Goal: Check status: Check status

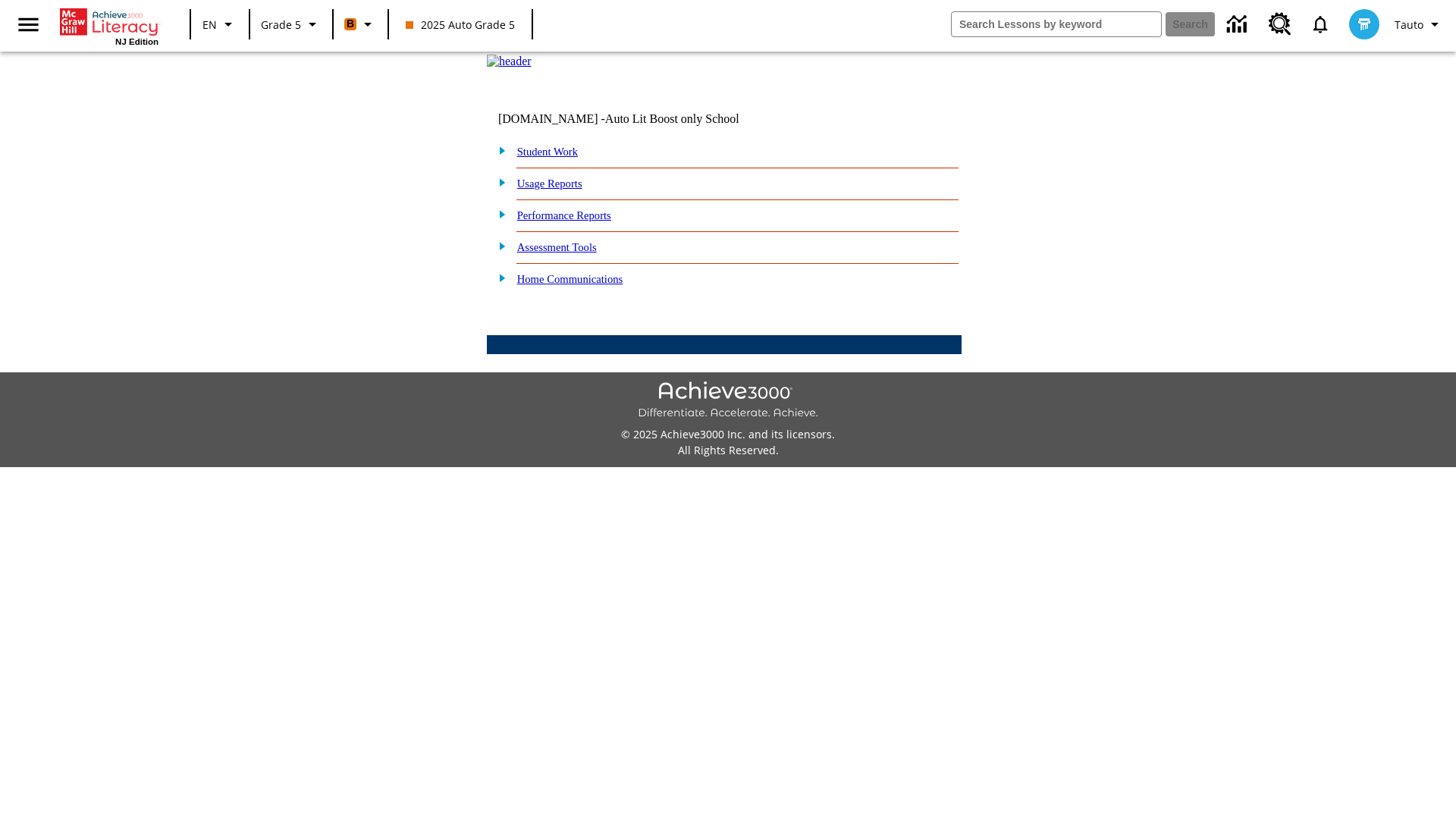
click at [557, 157] on link "Student Work" at bounding box center [547, 151] width 61 height 12
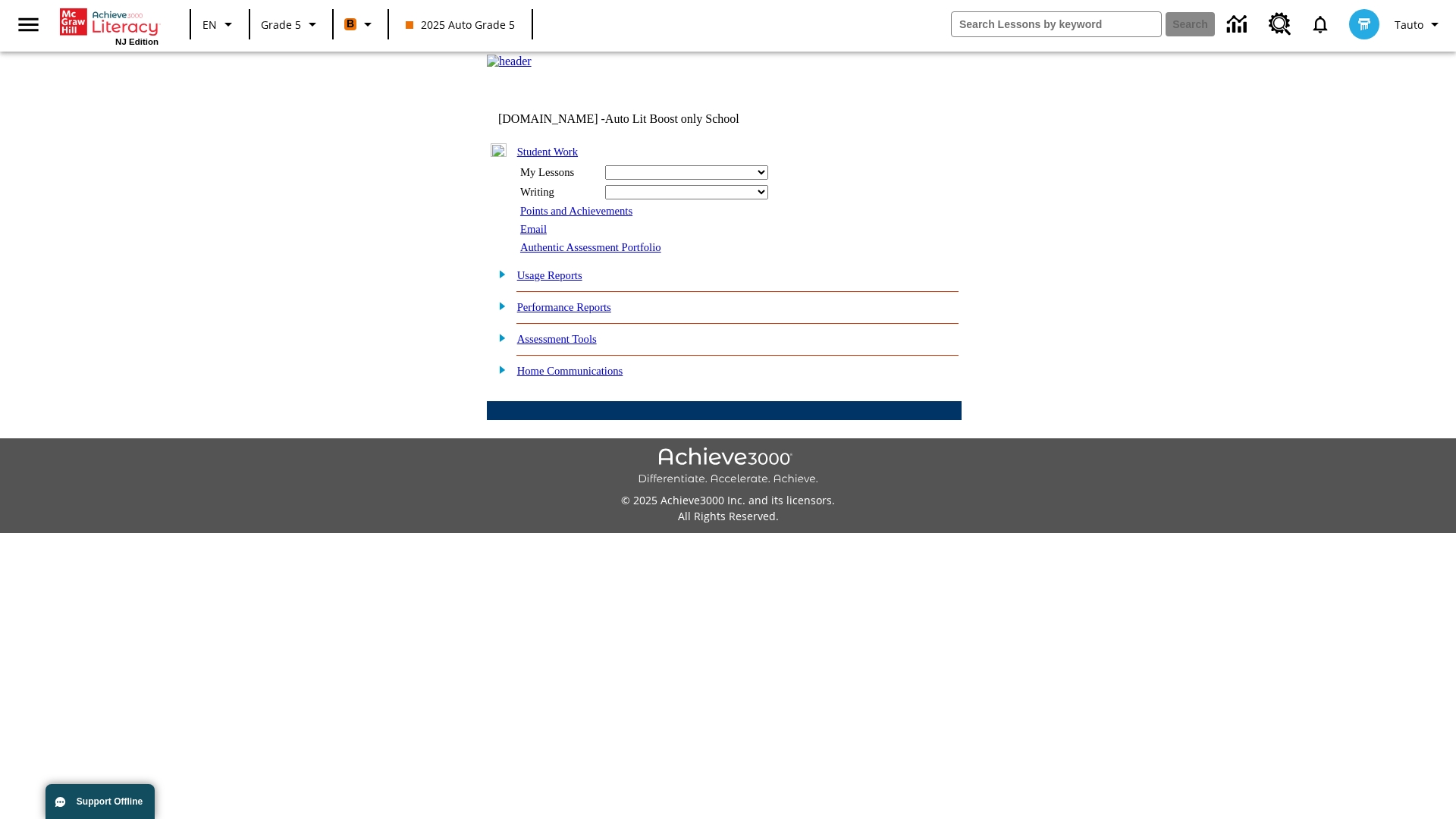
select select "/options/reports/?report_id=12&atype=22&section=2"
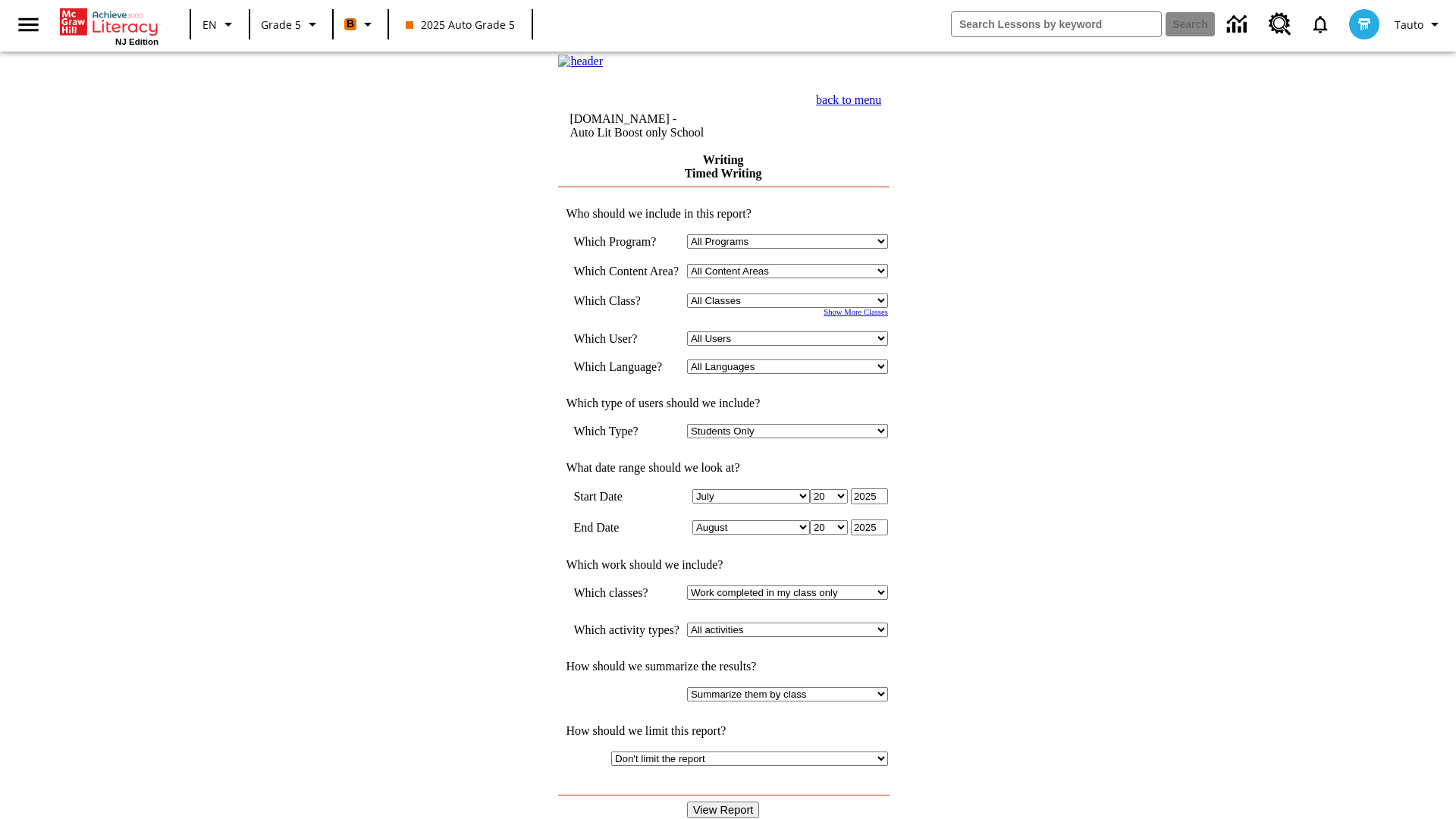
select select "11133131"
